Goal: Navigation & Orientation: Find specific page/section

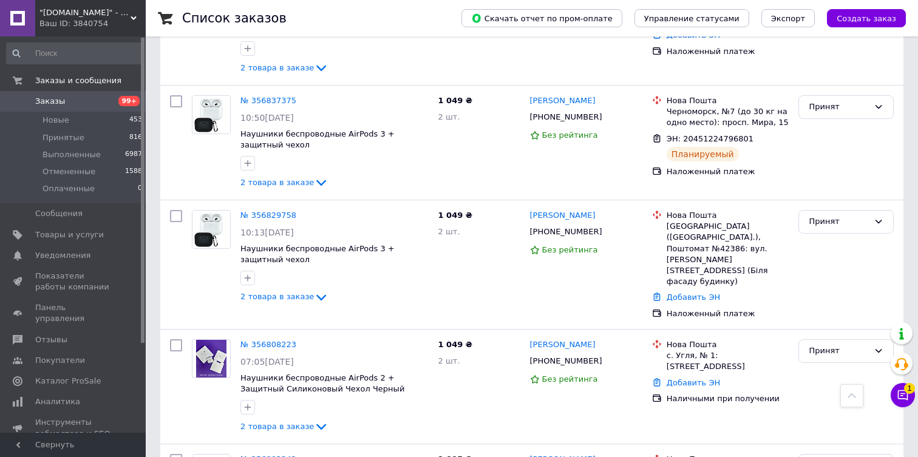
scroll to position [647, 0]
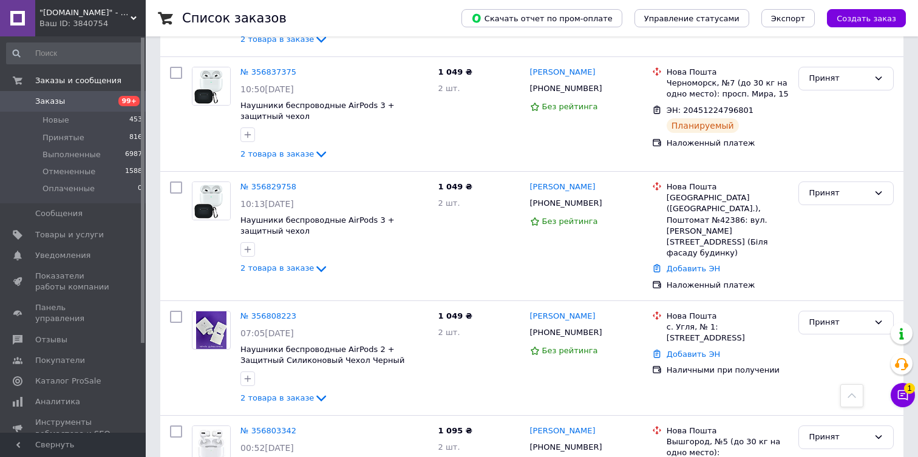
click at [118, 18] on span ""[DOMAIN_NAME]" - Интернет-магазин" at bounding box center [84, 12] width 91 height 11
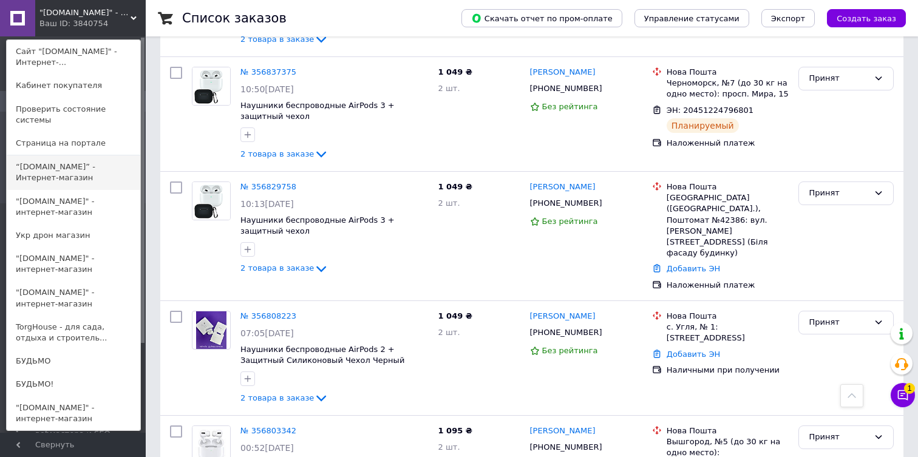
click at [63, 189] on link "“[DOMAIN_NAME]” - Интернет-магазин" at bounding box center [74, 172] width 134 height 34
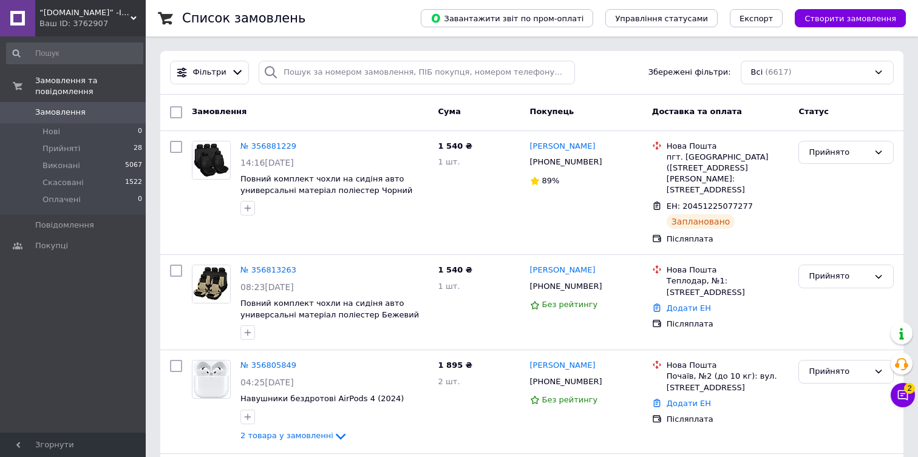
click at [90, 14] on span "“[DOMAIN_NAME]” -Інтернет-магазин" at bounding box center [84, 12] width 91 height 11
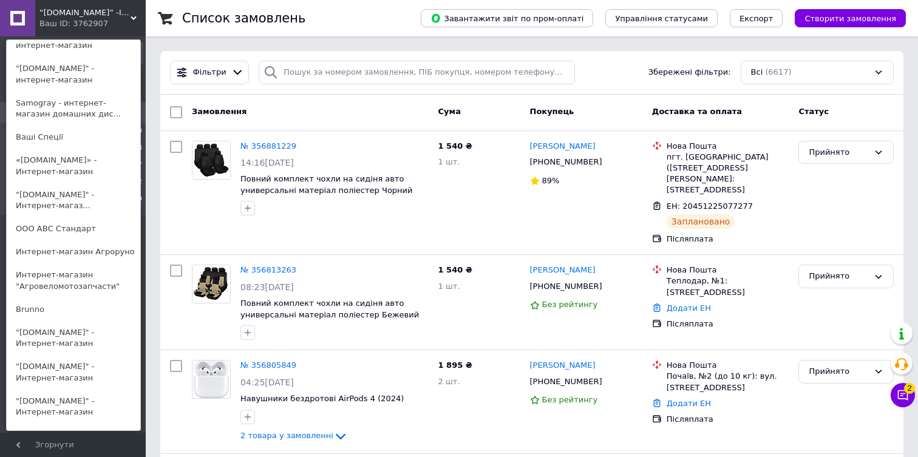
scroll to position [319, 0]
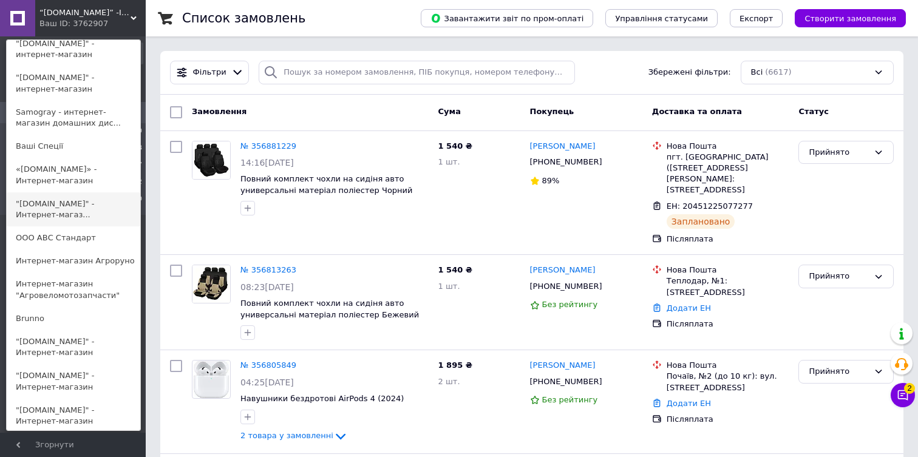
click at [64, 203] on link ""[DOMAIN_NAME]" - Интернет-магаз..." at bounding box center [74, 209] width 134 height 34
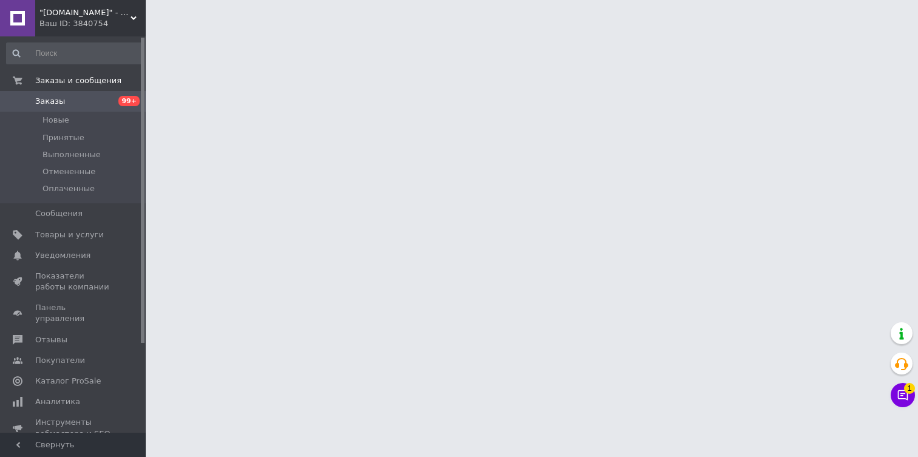
click at [122, 27] on div "Ваш ID: 3840754" at bounding box center [92, 23] width 106 height 11
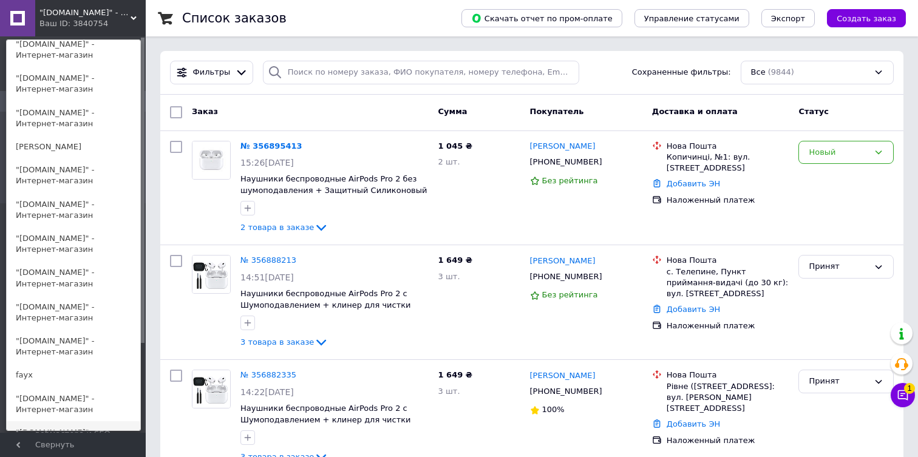
scroll to position [784, 0]
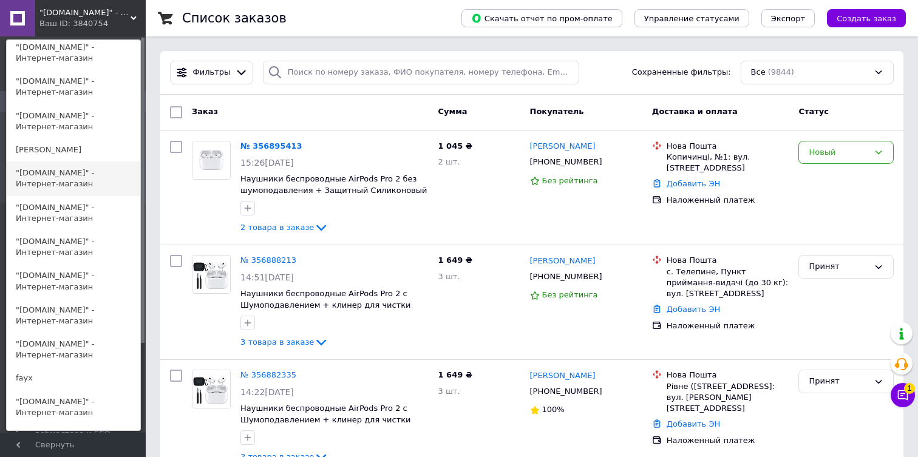
click at [61, 188] on link ""[DOMAIN_NAME]" - Интернет-магазин" at bounding box center [74, 178] width 134 height 34
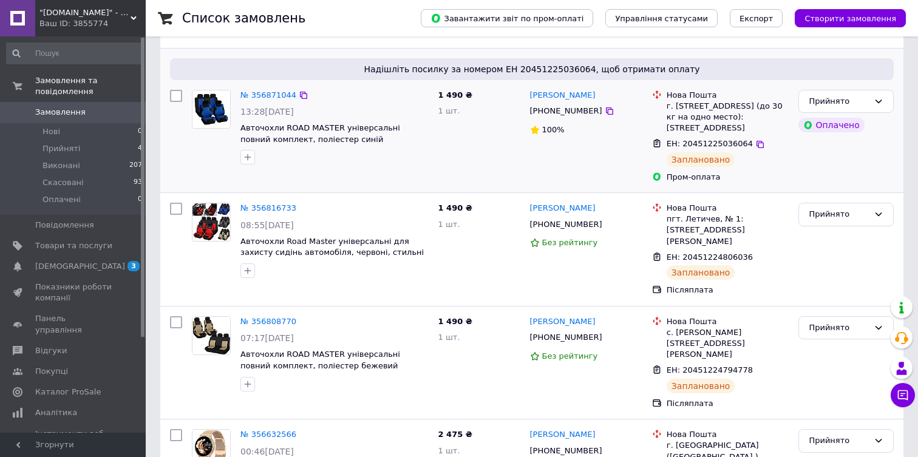
scroll to position [59, 0]
